Goal: Information Seeking & Learning: Learn about a topic

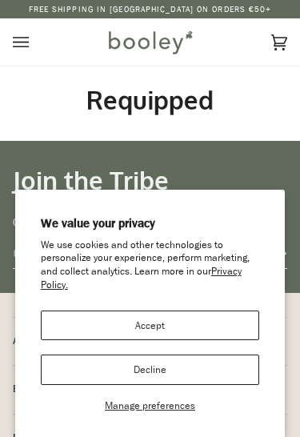
click at [195, 328] on button "Accept" at bounding box center [150, 326] width 219 height 30
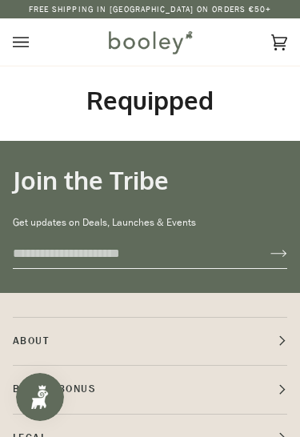
click at [14, 33] on icon "Open menu" at bounding box center [21, 42] width 16 height 24
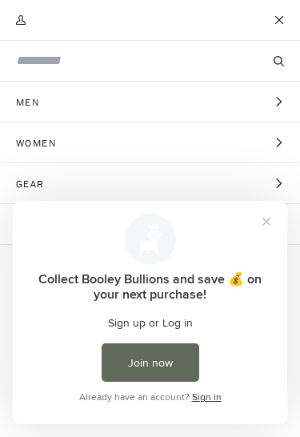
click at [131, 144] on button "Women Expand menu" at bounding box center [150, 143] width 300 height 41
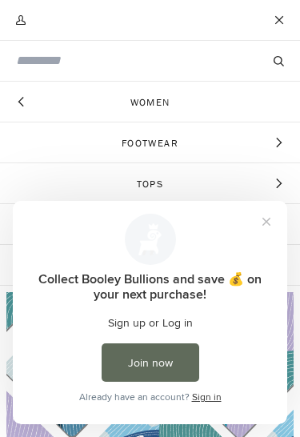
click at [267, 225] on button "Close prompt" at bounding box center [266, 221] width 29 height 29
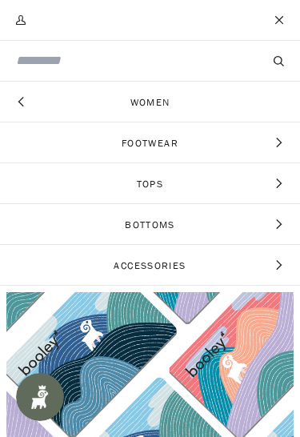
click at [20, 99] on icon "Main menu" at bounding box center [21, 102] width 10 height 10
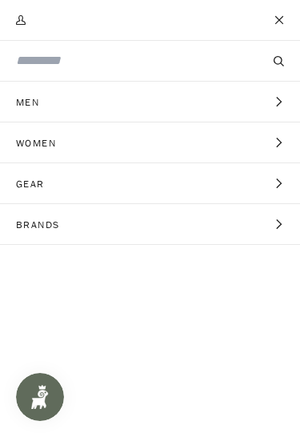
click at [42, 183] on span "Gear" at bounding box center [36, 183] width 72 height 40
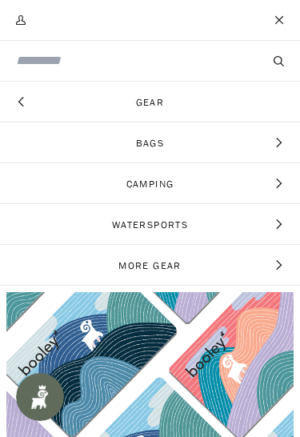
click at [157, 142] on span "Bags" at bounding box center [150, 143] width 300 height 40
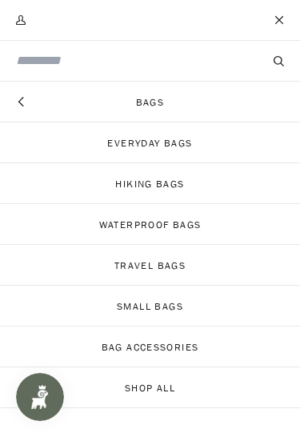
click at [183, 186] on link "Hiking Bags" at bounding box center [150, 183] width 300 height 40
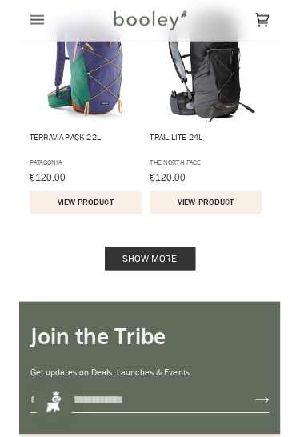
scroll to position [2577, 0]
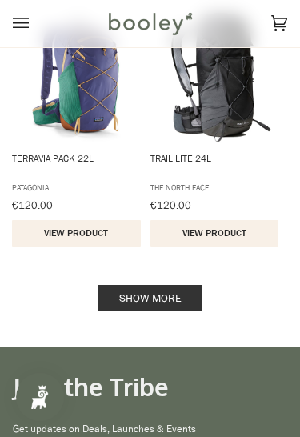
click at [136, 308] on link "Show more" at bounding box center [150, 298] width 104 height 26
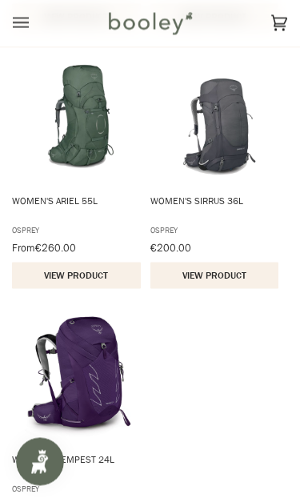
scroll to position [3054, 0]
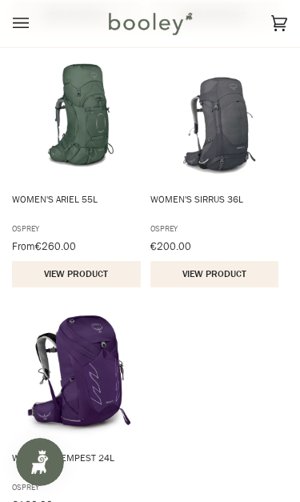
click at [72, 346] on img "Women's Tempest 24L" at bounding box center [79, 376] width 135 height 135
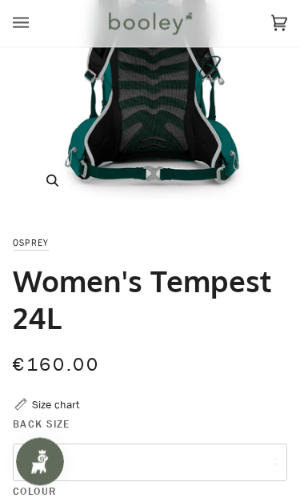
scroll to position [123, 0]
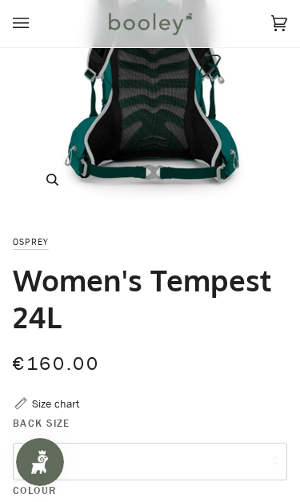
click at [24, 17] on icon "Open menu" at bounding box center [21, 23] width 16 height 24
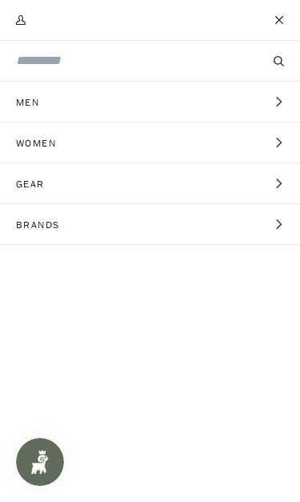
click at [56, 145] on span "Women" at bounding box center [41, 143] width 83 height 40
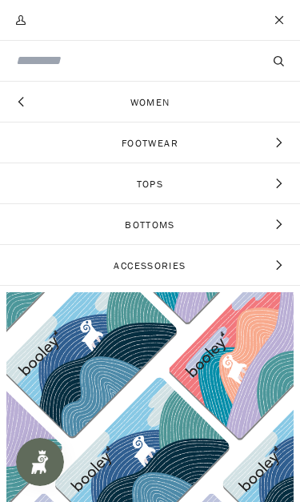
click at [189, 232] on span "Bottoms" at bounding box center [150, 224] width 300 height 40
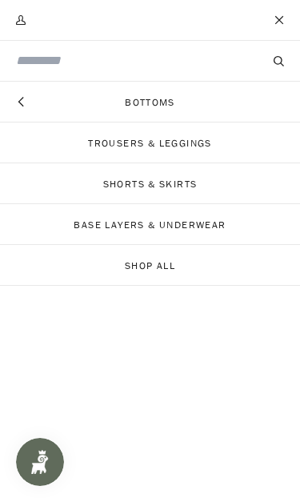
click at [18, 99] on icon "Main menu" at bounding box center [21, 102] width 10 height 10
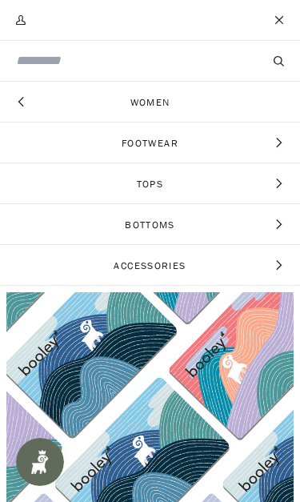
click at [179, 229] on span "Bottoms" at bounding box center [150, 224] width 300 height 40
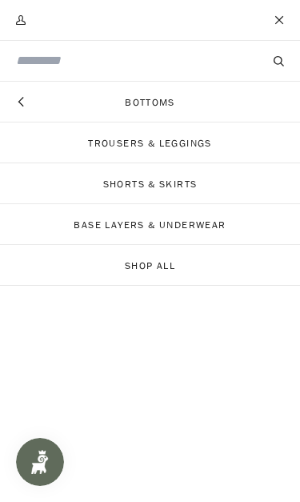
click at [214, 147] on link "Trousers & Leggings" at bounding box center [150, 143] width 300 height 40
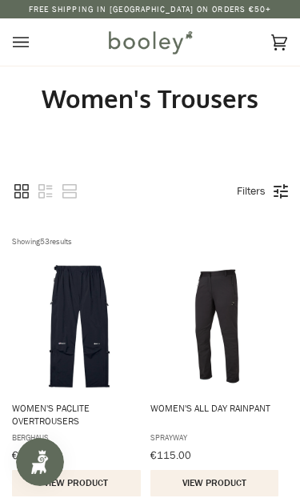
click at [22, 47] on icon "Open menu" at bounding box center [21, 42] width 16 height 24
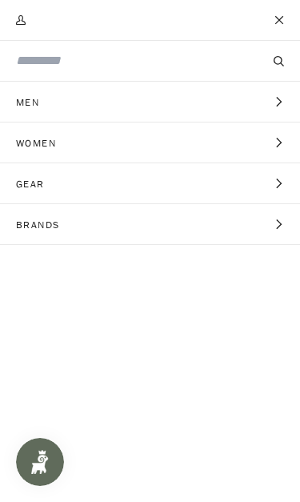
click at [115, 143] on button "Women Expand menu" at bounding box center [150, 143] width 300 height 41
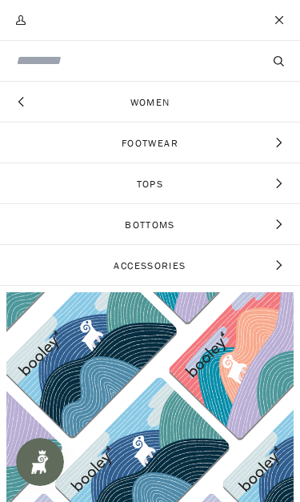
click at [154, 187] on span "Tops" at bounding box center [150, 183] width 300 height 40
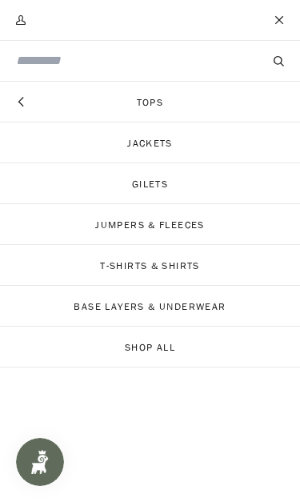
click at [151, 138] on link "Jackets" at bounding box center [150, 143] width 300 height 40
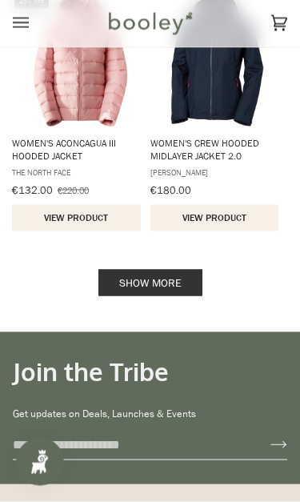
scroll to position [2623, 0]
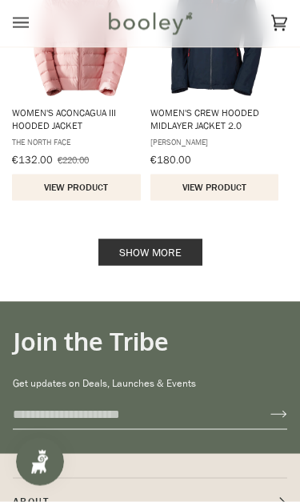
click at [86, 245] on div "Show more" at bounding box center [150, 252] width 275 height 15
click at [88, 245] on div "Show more" at bounding box center [150, 252] width 275 height 15
click at [94, 255] on div "Show more" at bounding box center [150, 252] width 275 height 15
click at [145, 255] on link "Show more" at bounding box center [150, 252] width 104 height 26
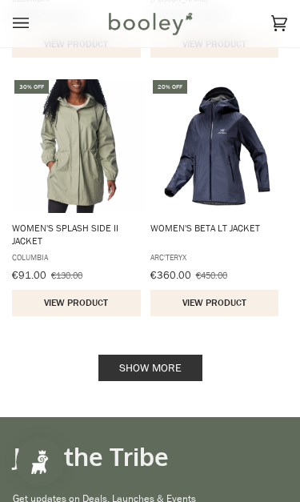
scroll to position [5108, 0]
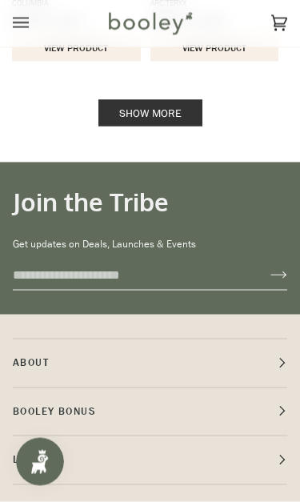
click at [159, 110] on link "Show more" at bounding box center [150, 113] width 104 height 26
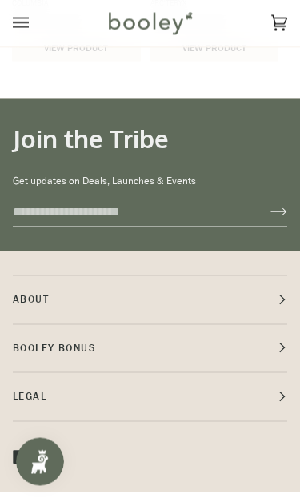
scroll to position [5350, 0]
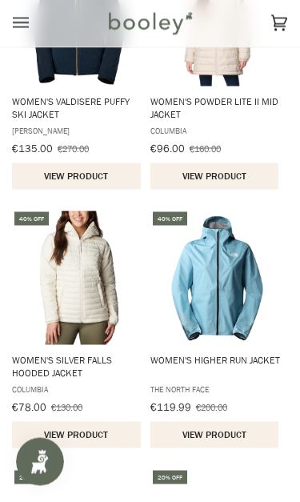
scroll to position [6804, 0]
